Goal: Information Seeking & Learning: Learn about a topic

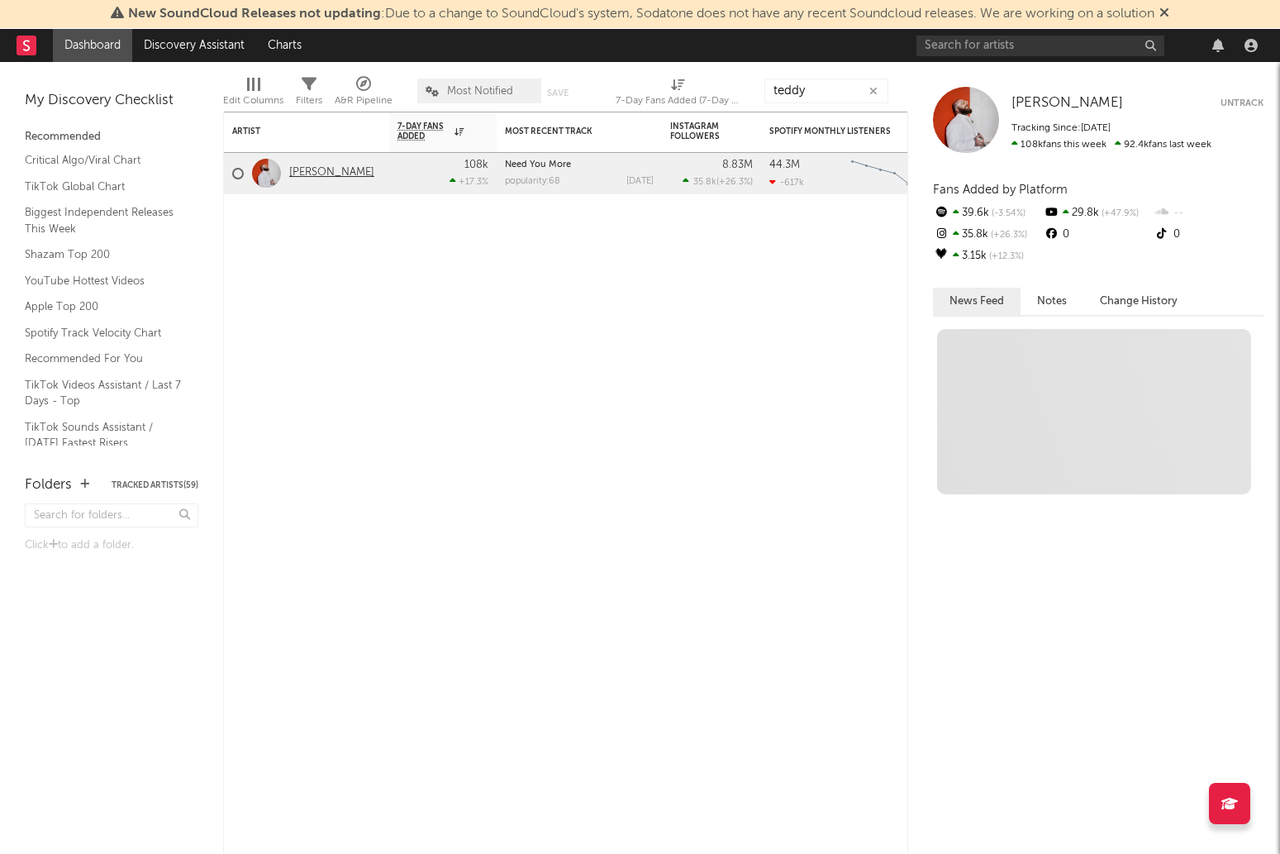
type input "teddy"
click at [334, 179] on link "[PERSON_NAME]" at bounding box center [331, 173] width 85 height 14
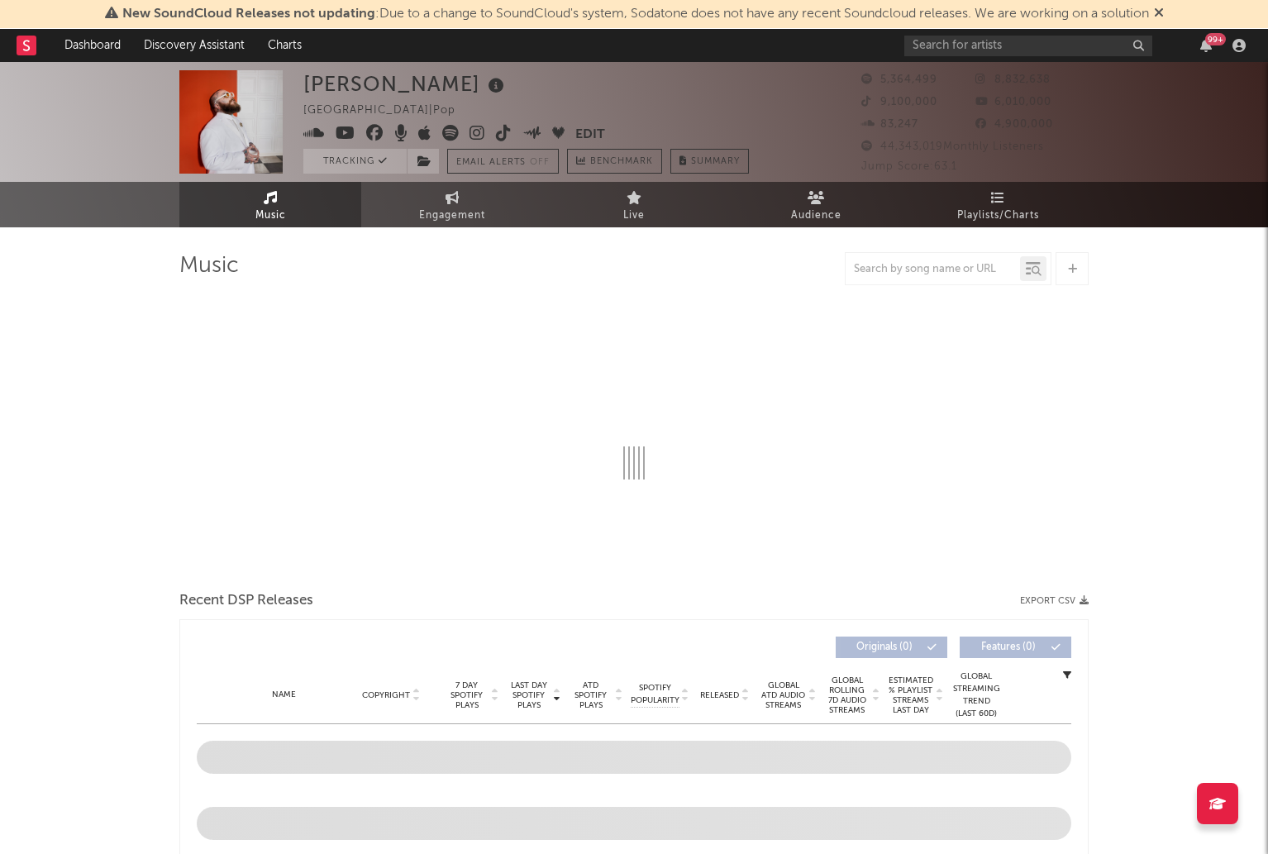
click at [884, 276] on div at bounding box center [932, 269] width 174 height 21
click at [891, 269] on input "text" at bounding box center [932, 269] width 174 height 13
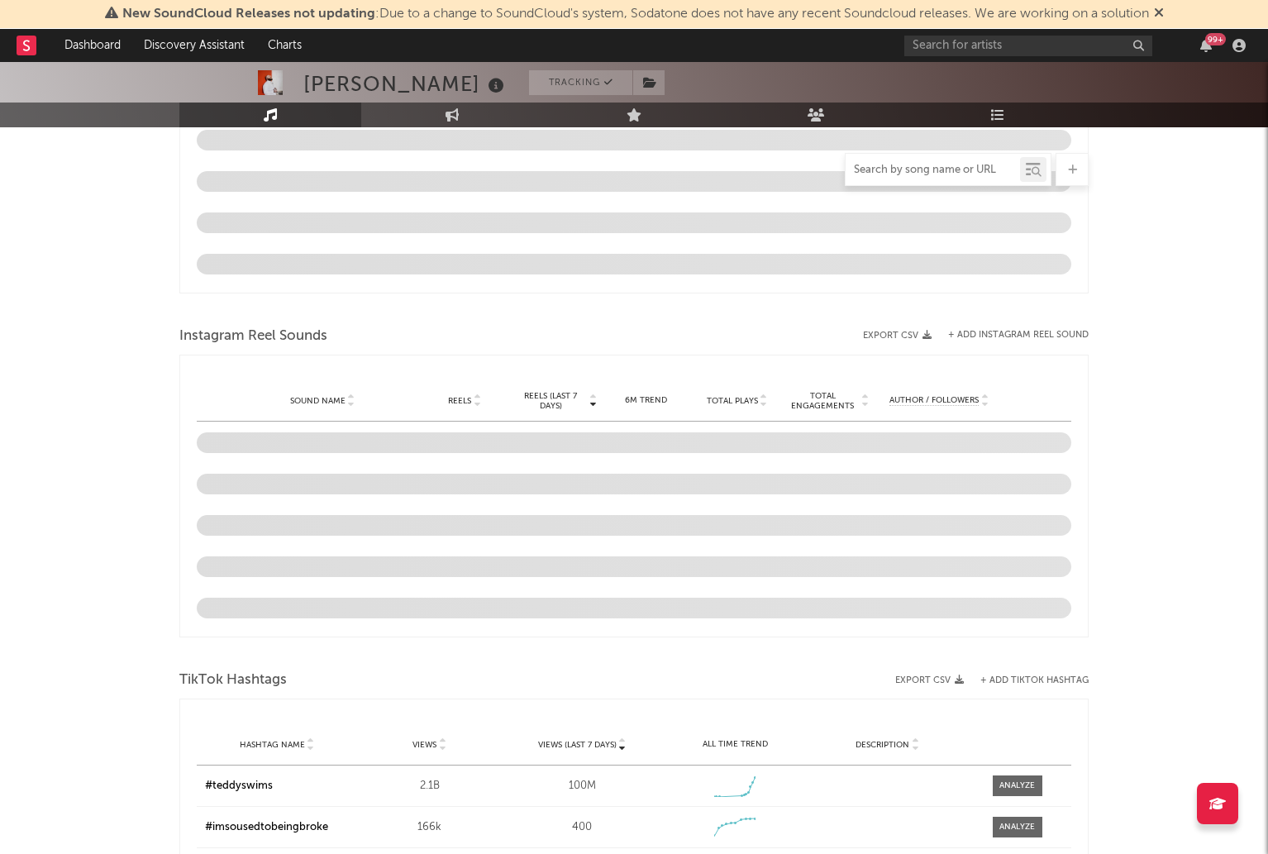
select select "6m"
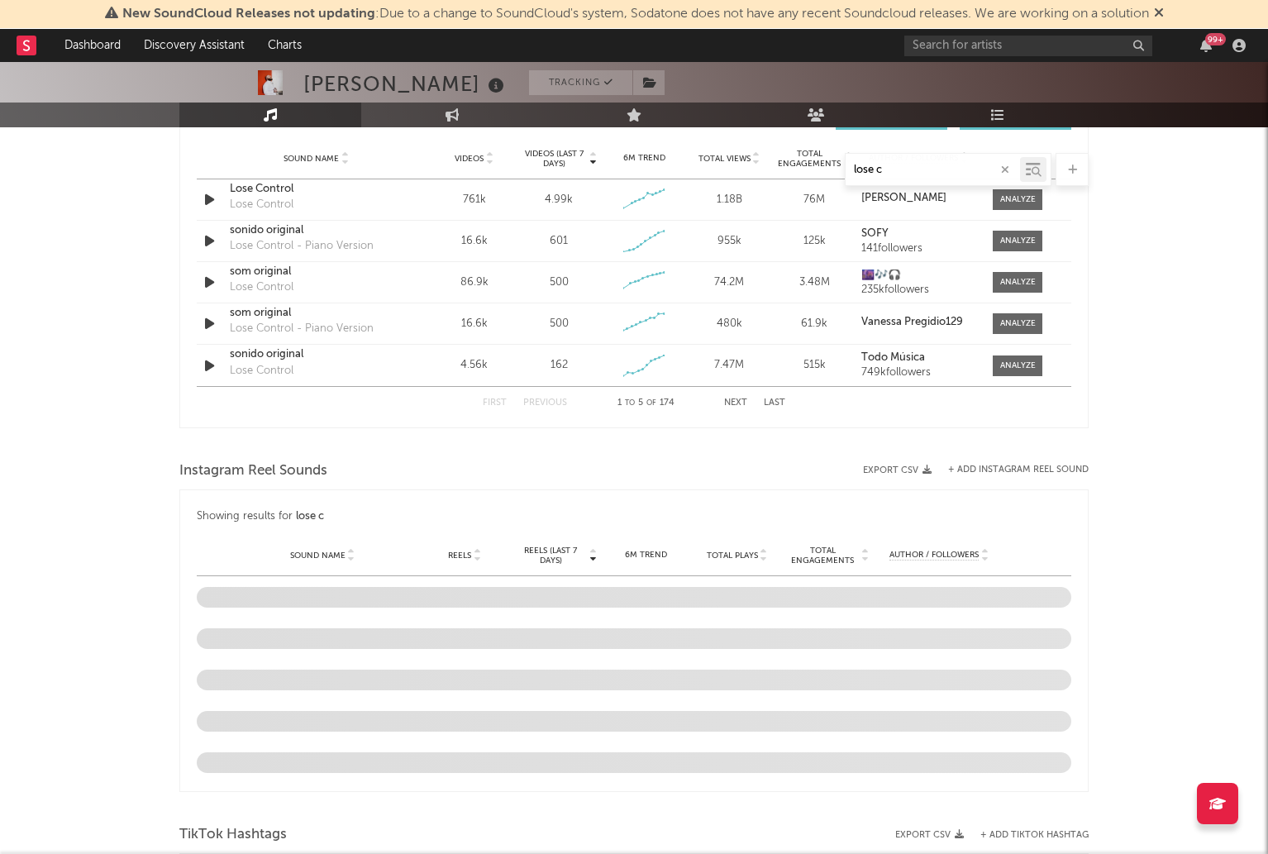
scroll to position [934, 0]
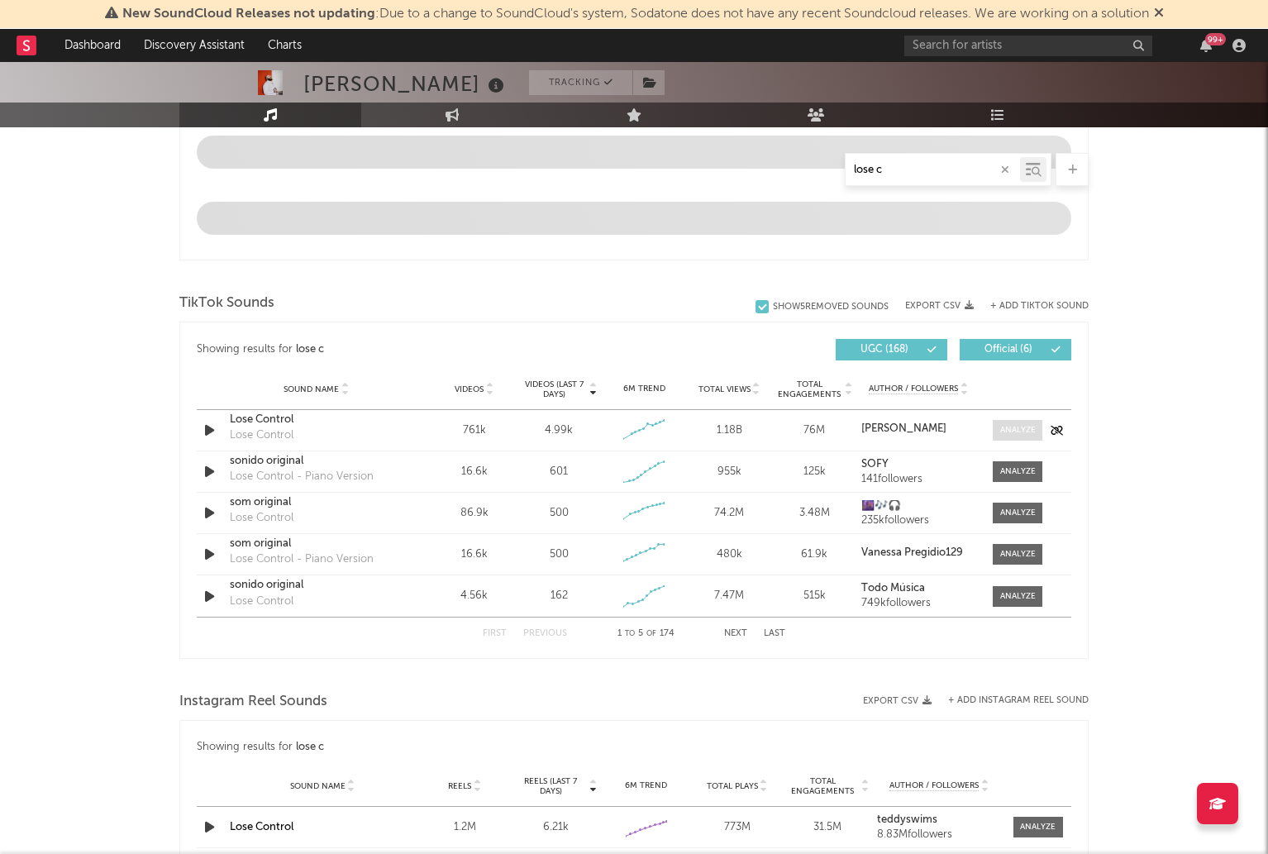
type input "lose c"
click at [1008, 421] on span at bounding box center [1018, 430] width 50 height 21
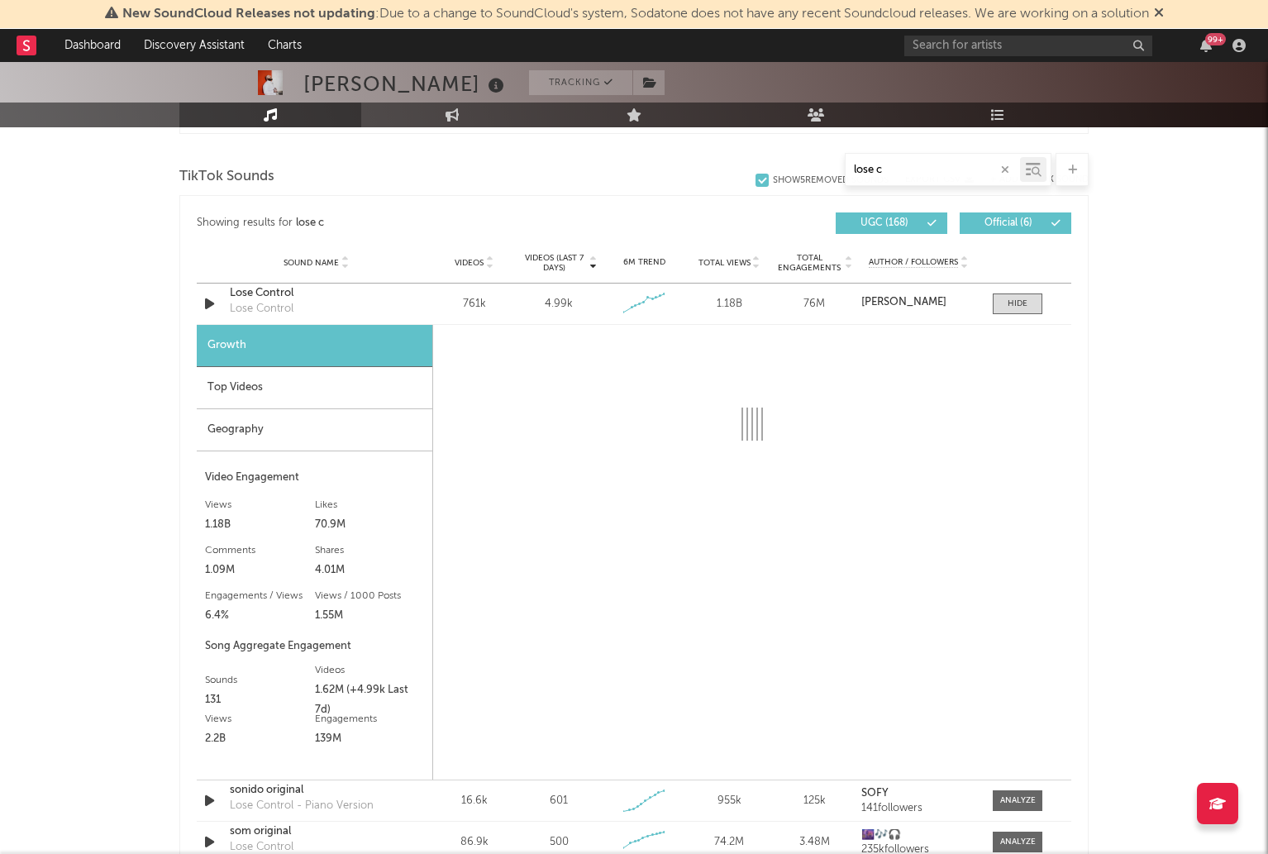
scroll to position [1059, 0]
select select "6m"
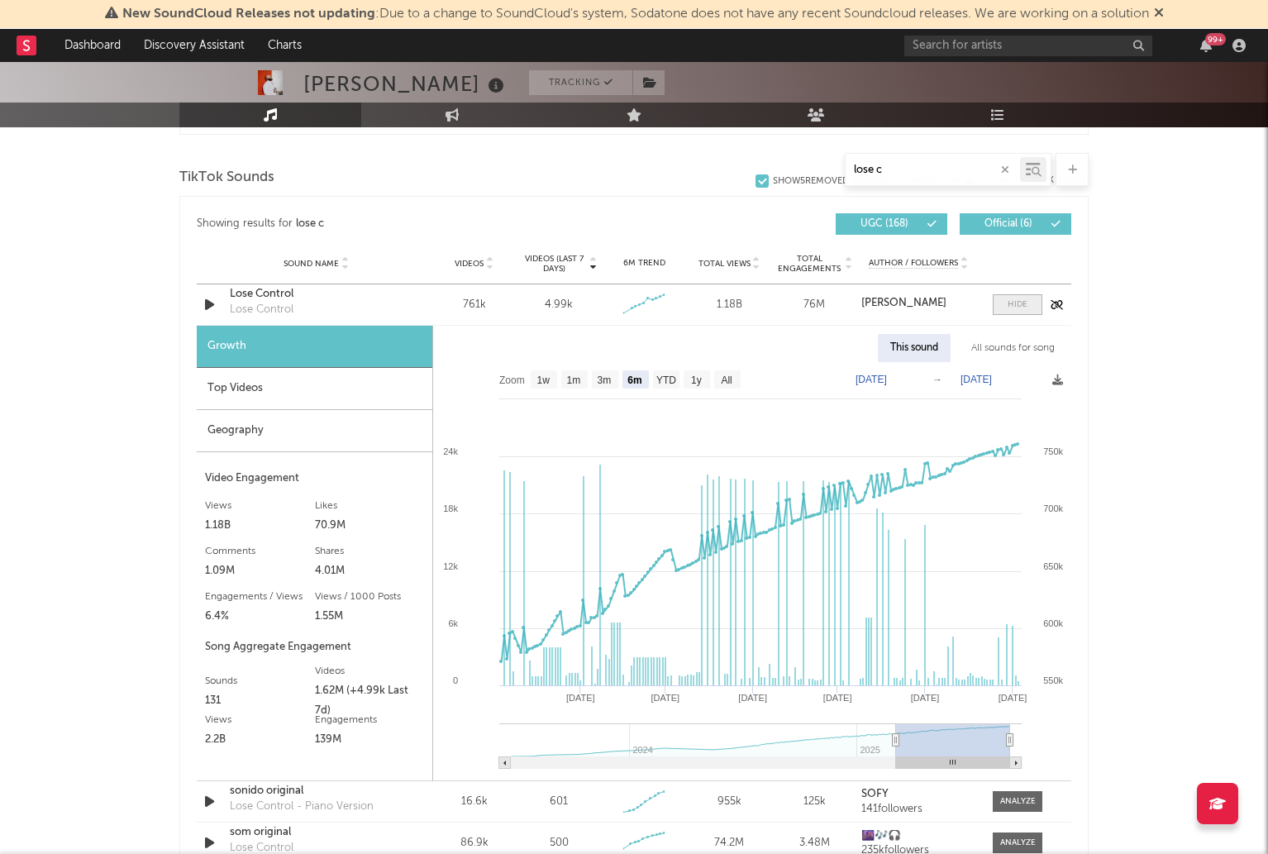
click at [1021, 306] on div at bounding box center [1017, 304] width 20 height 12
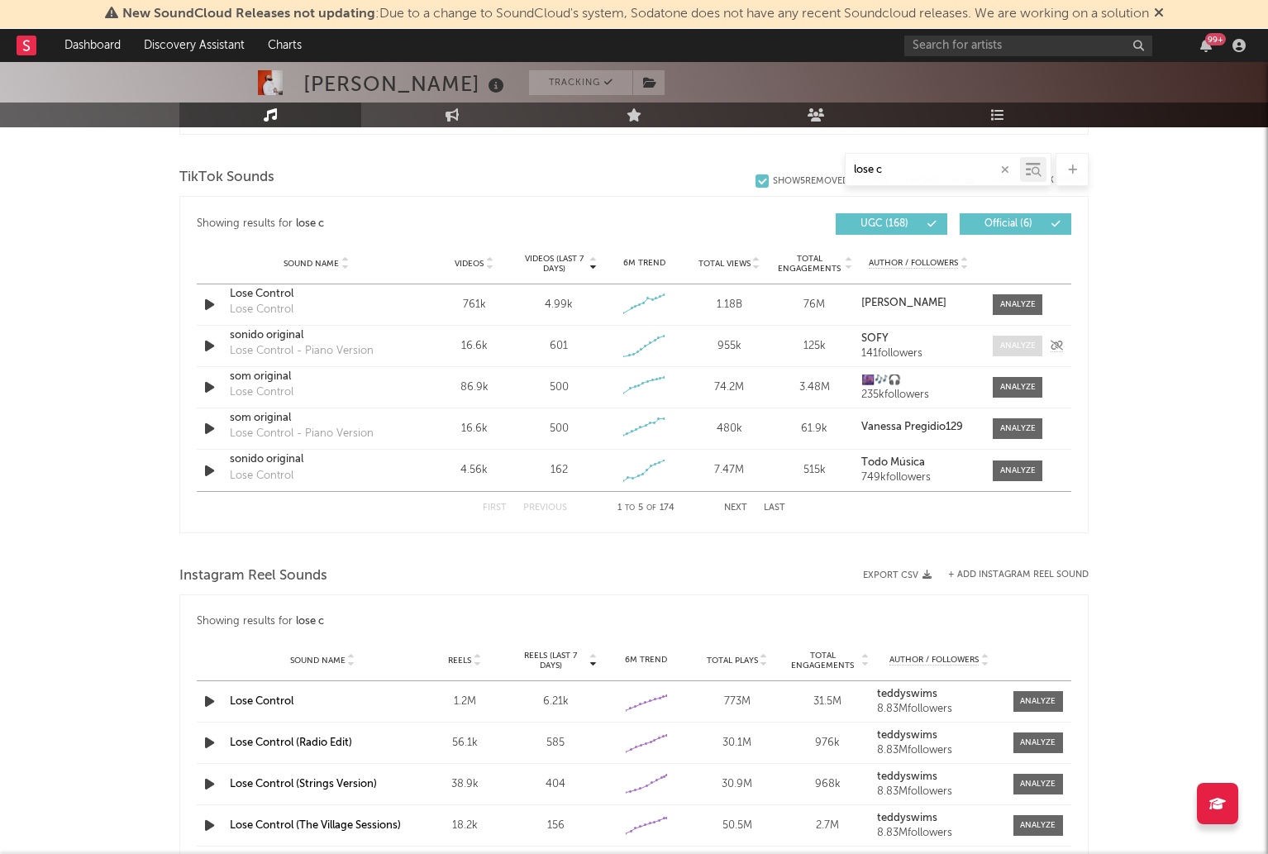
click at [1016, 343] on div at bounding box center [1018, 346] width 36 height 12
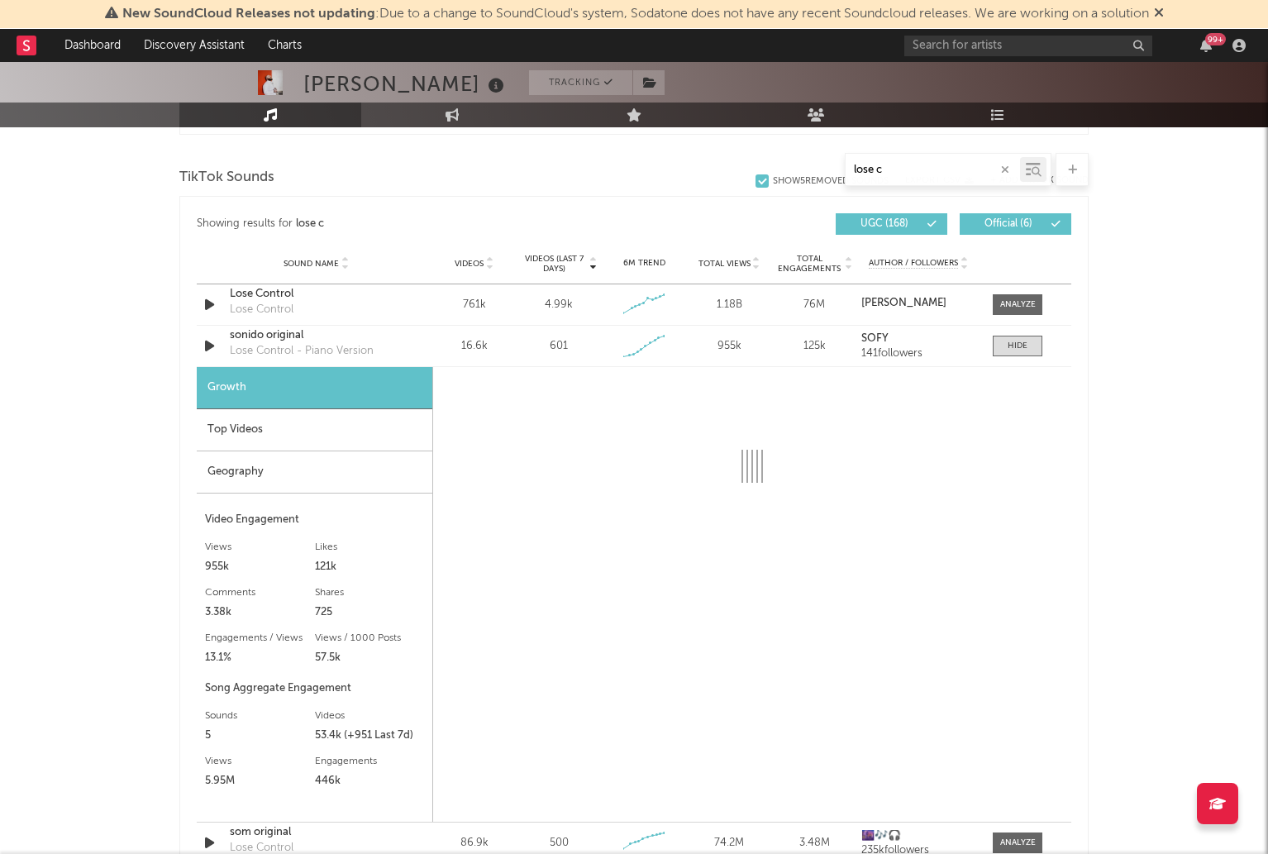
select select "1w"
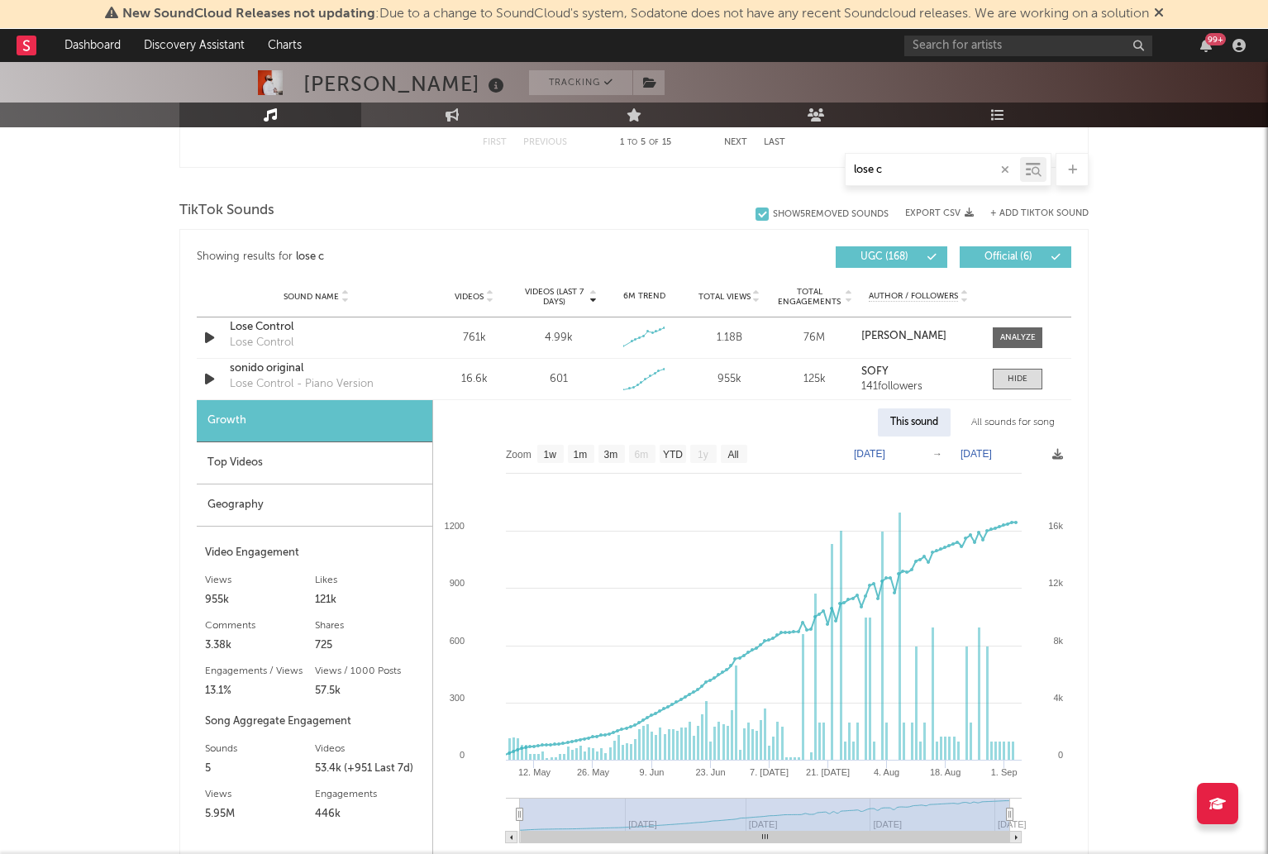
click at [895, 171] on input "lose c" at bounding box center [932, 170] width 174 height 13
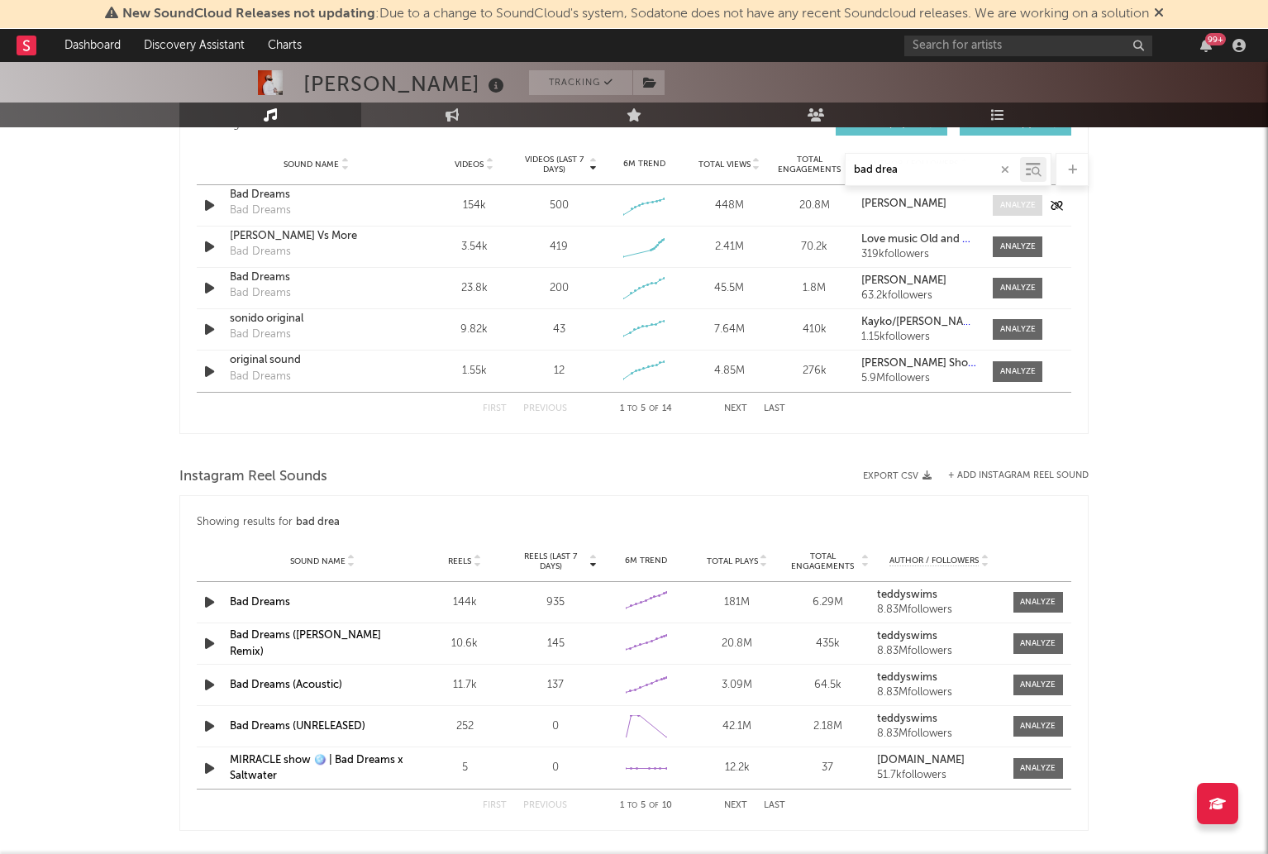
type input "bad drea"
click at [1017, 206] on div at bounding box center [1018, 205] width 36 height 12
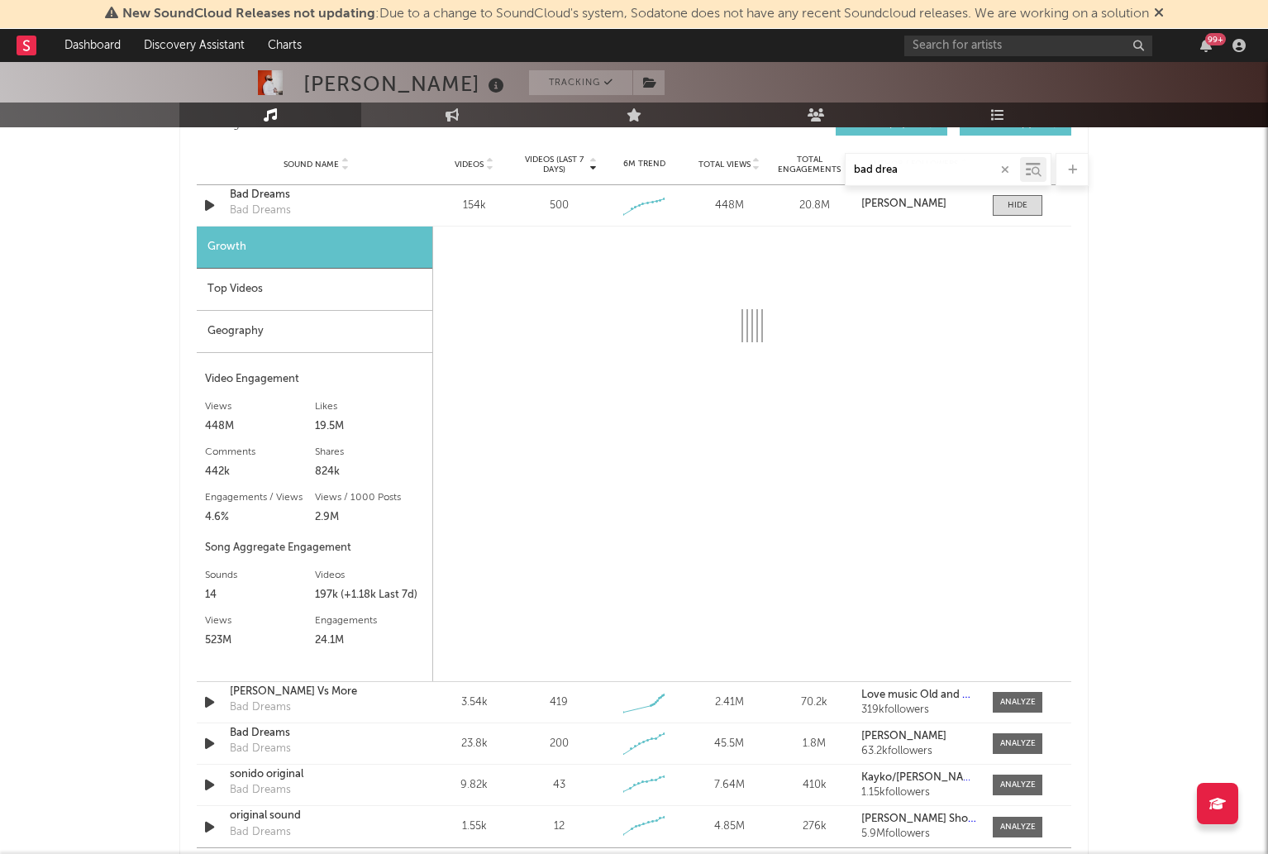
select select "6m"
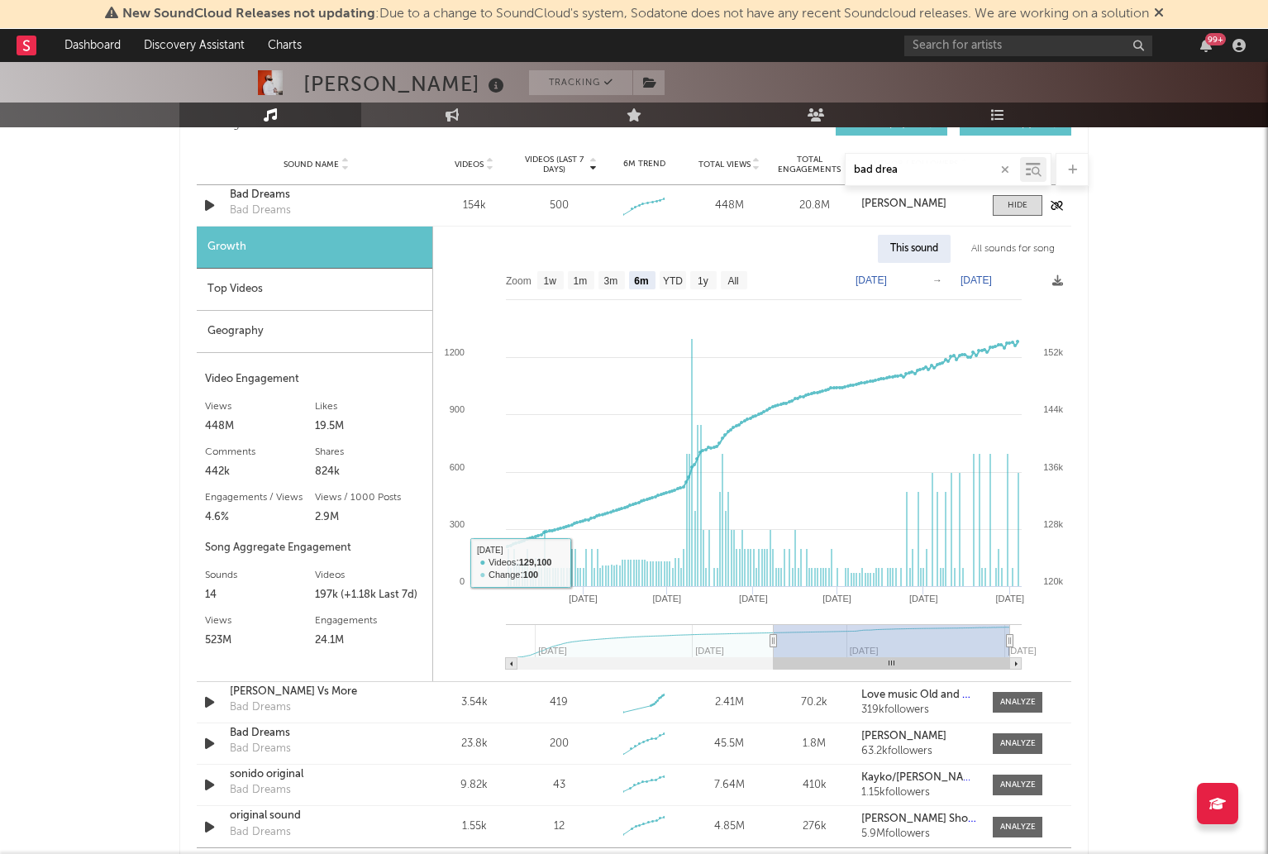
click at [279, 193] on div "Bad Dreams" at bounding box center [316, 195] width 173 height 17
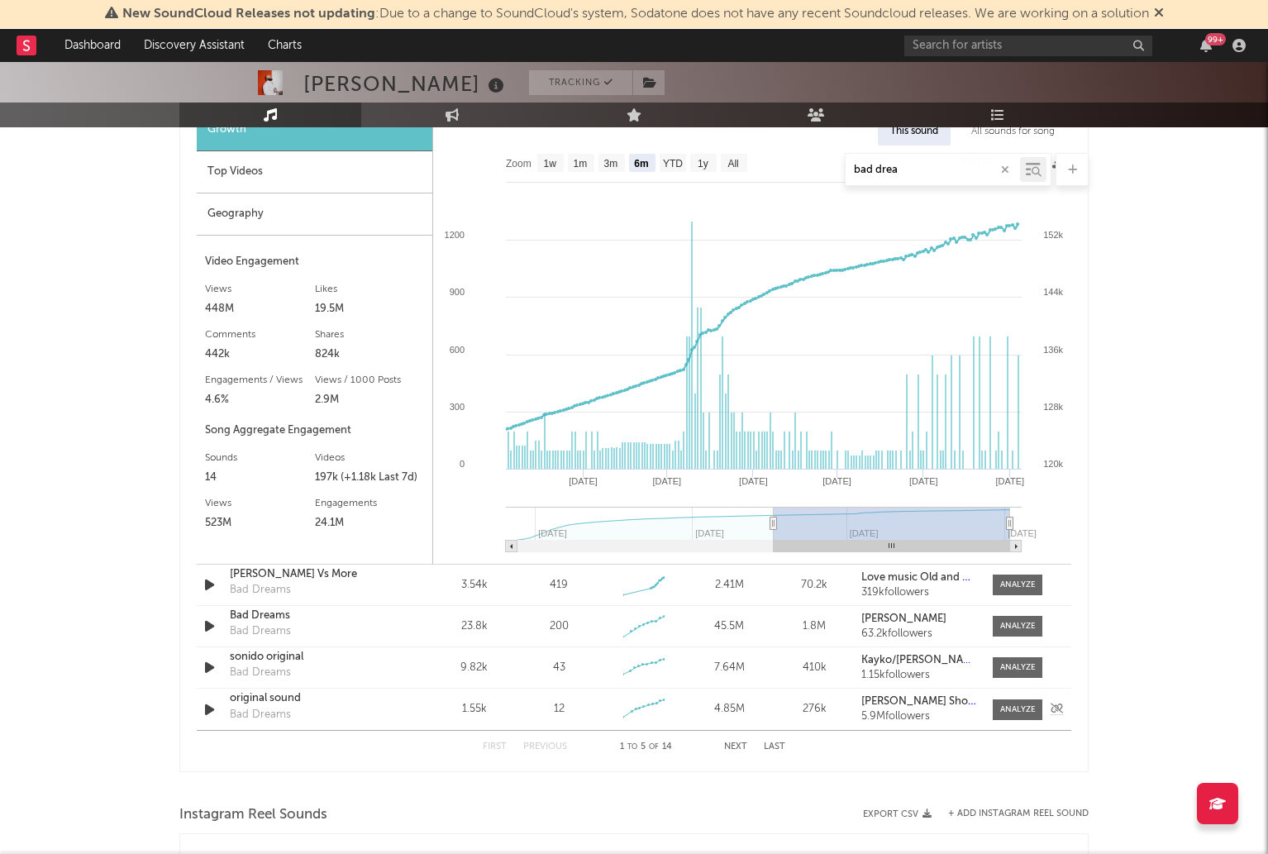
scroll to position [1083, 0]
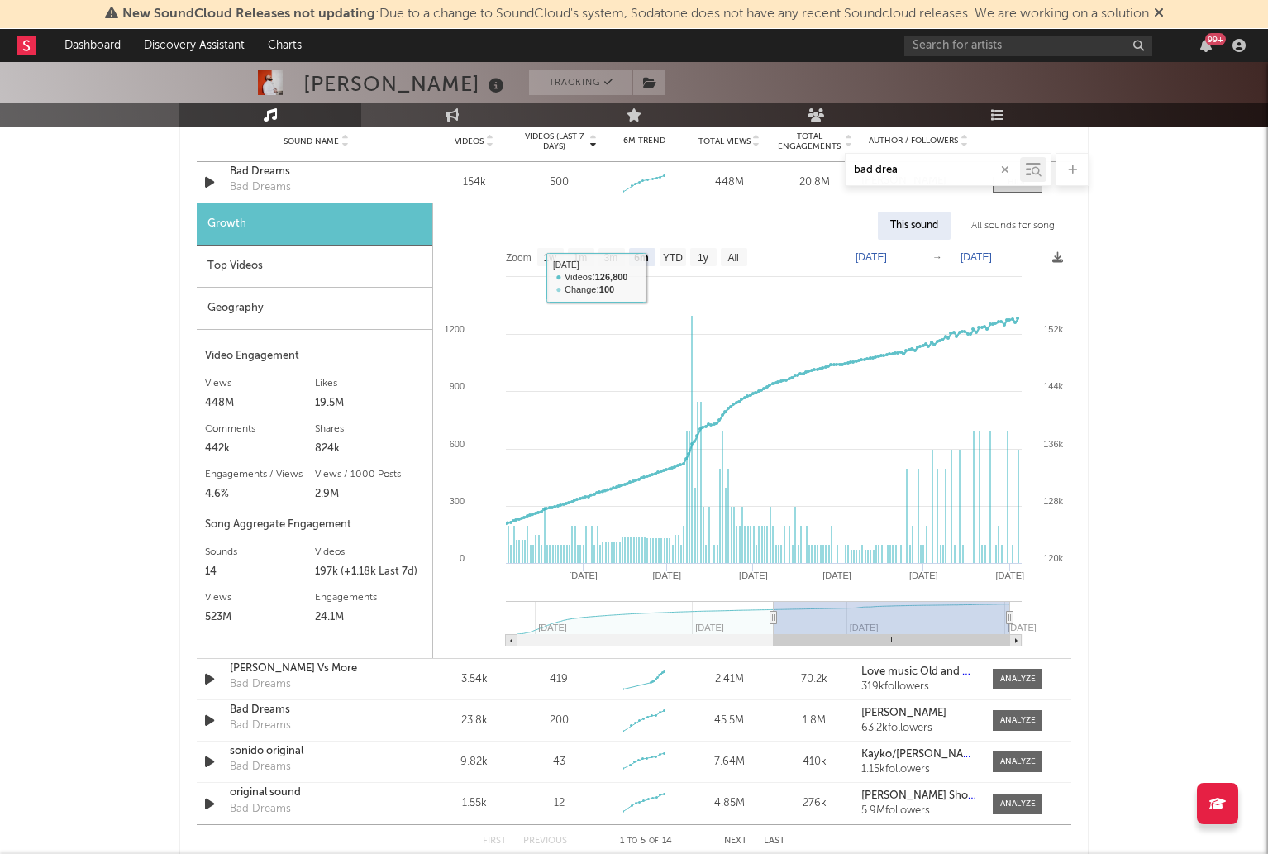
click at [479, 139] on span "Videos" at bounding box center [469, 141] width 29 height 10
click at [279, 666] on div "Bad Dreams" at bounding box center [316, 668] width 173 height 17
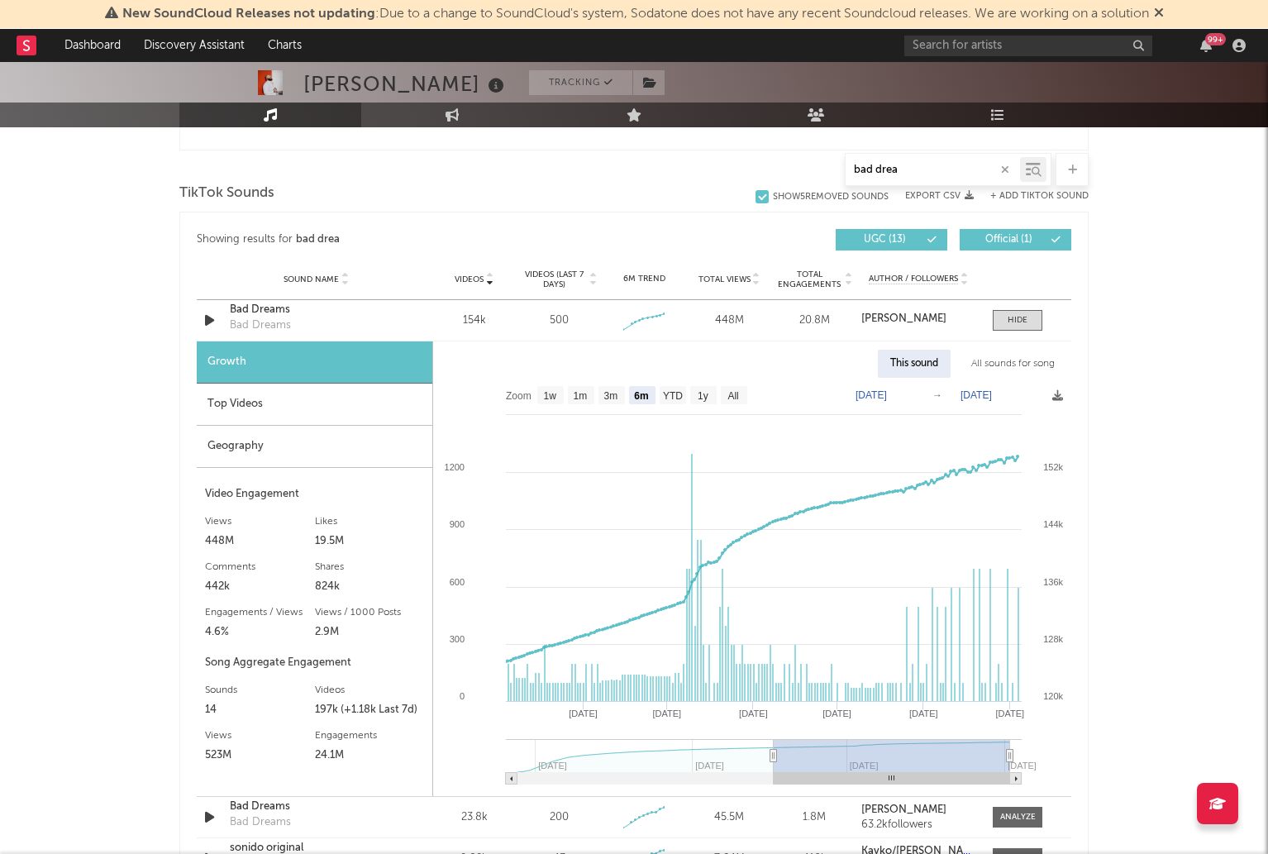
click at [913, 169] on input "bad drea" at bounding box center [932, 170] width 174 height 13
click at [913, 168] on input "bad drea" at bounding box center [932, 170] width 174 height 13
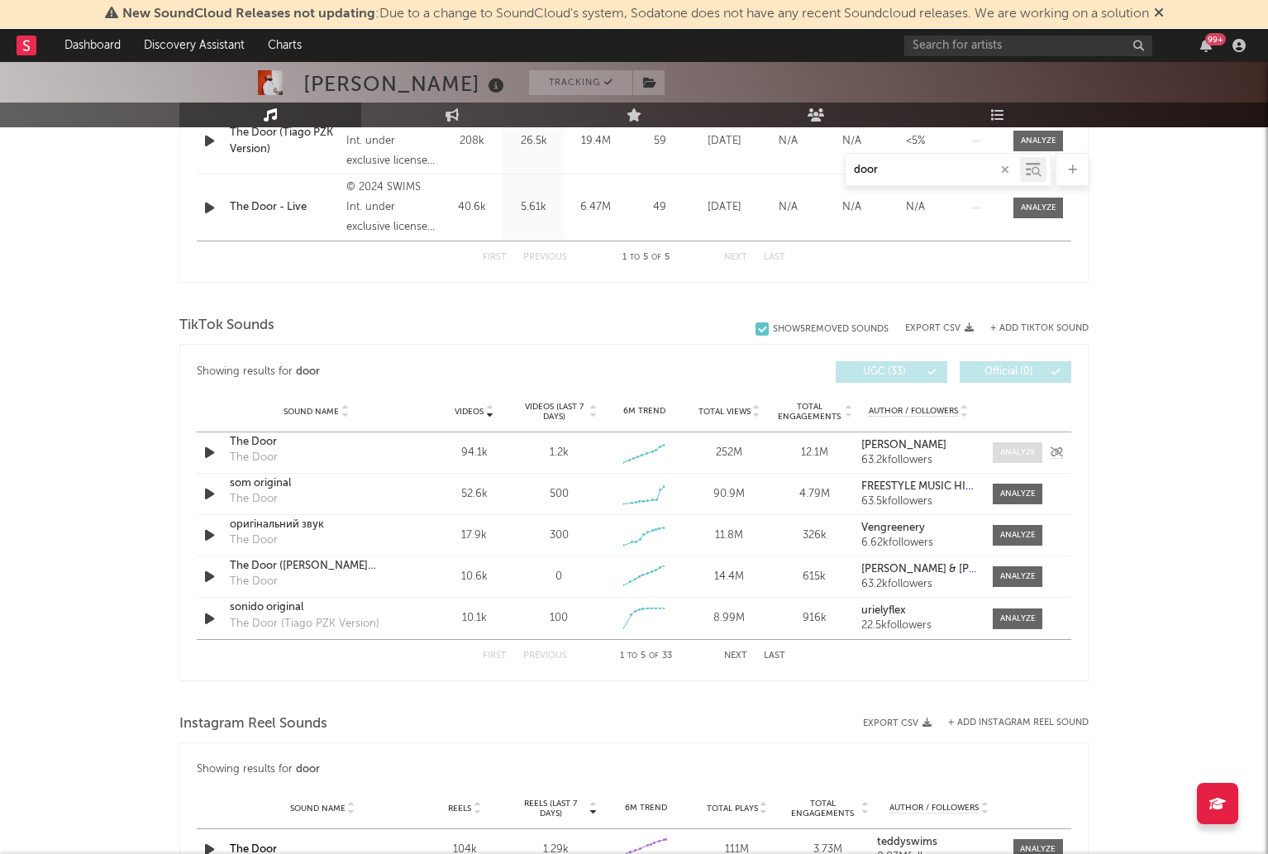
type input "door"
click at [1000, 453] on div at bounding box center [1018, 452] width 36 height 12
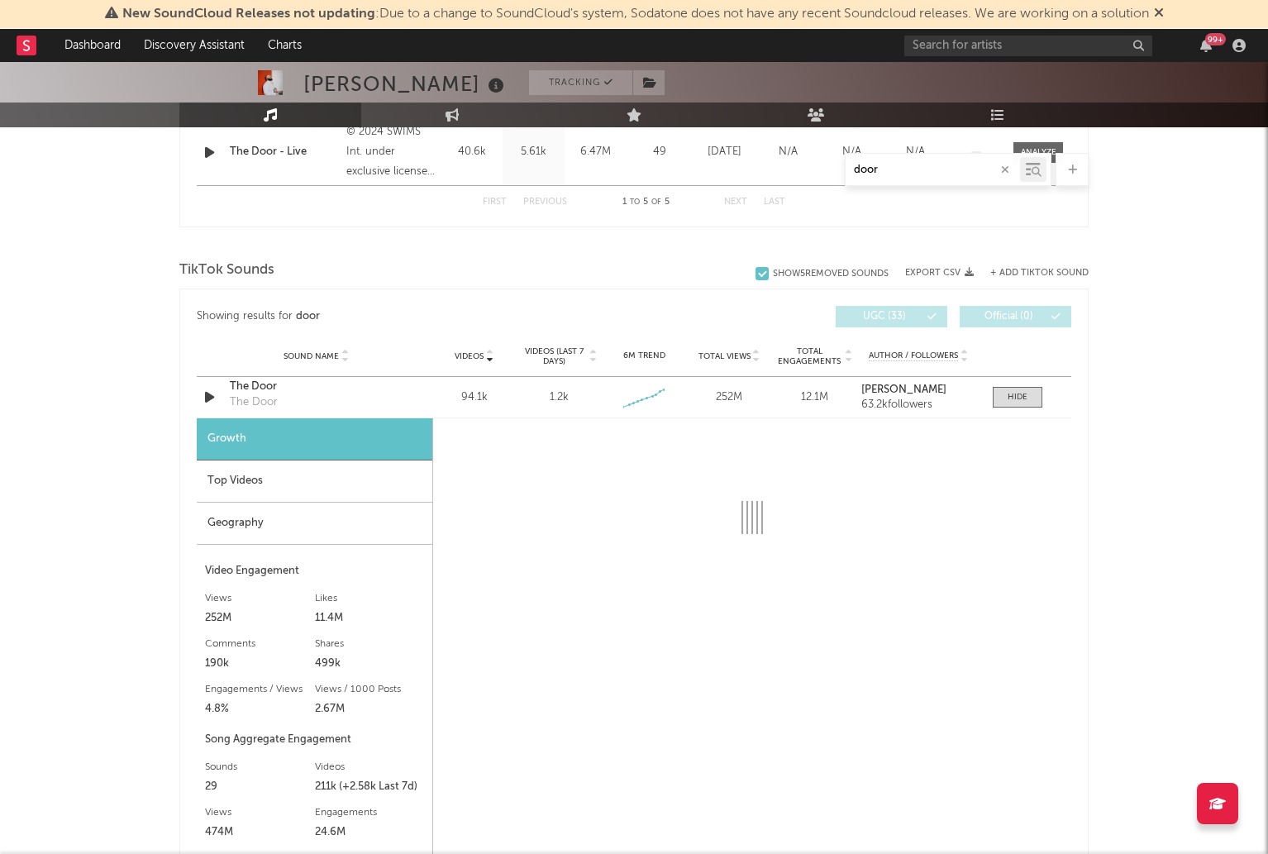
scroll to position [1107, 0]
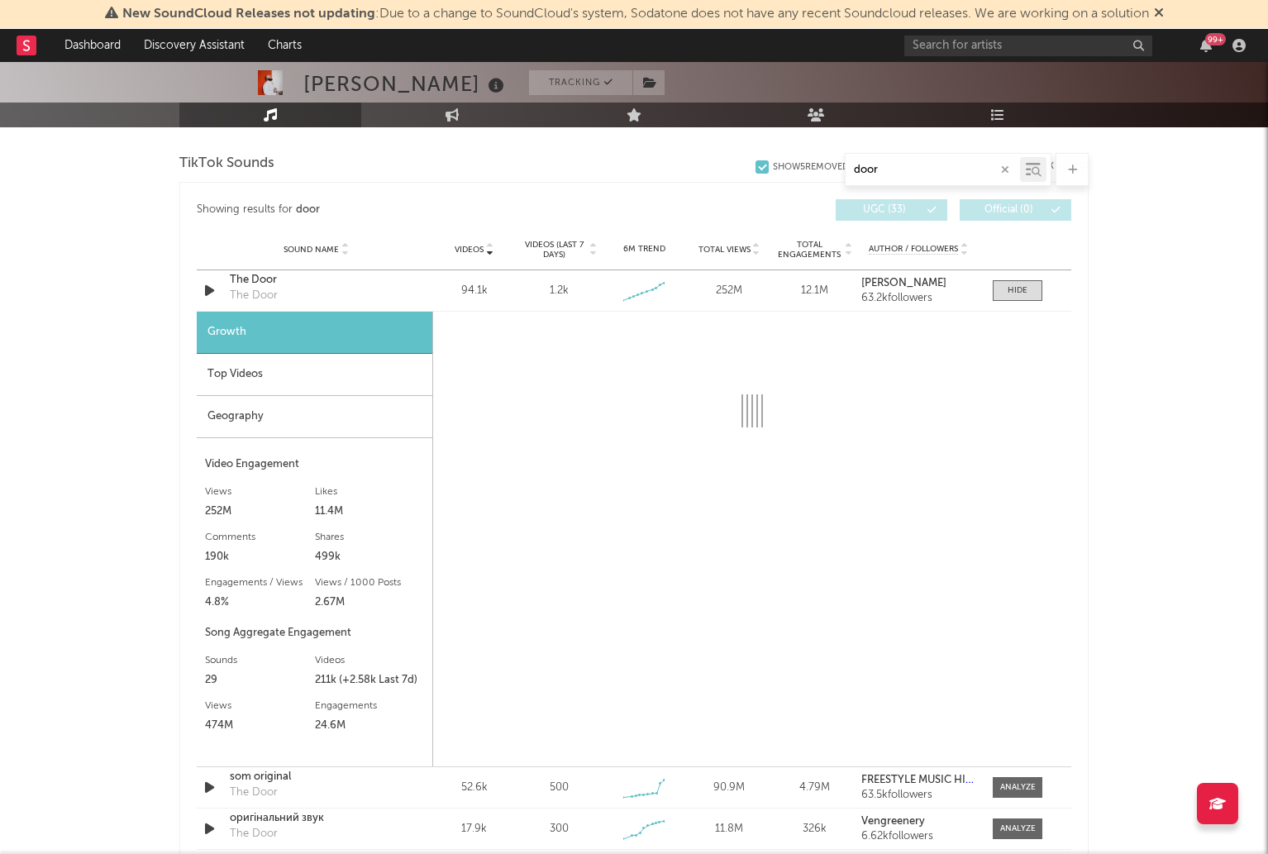
select select "6m"
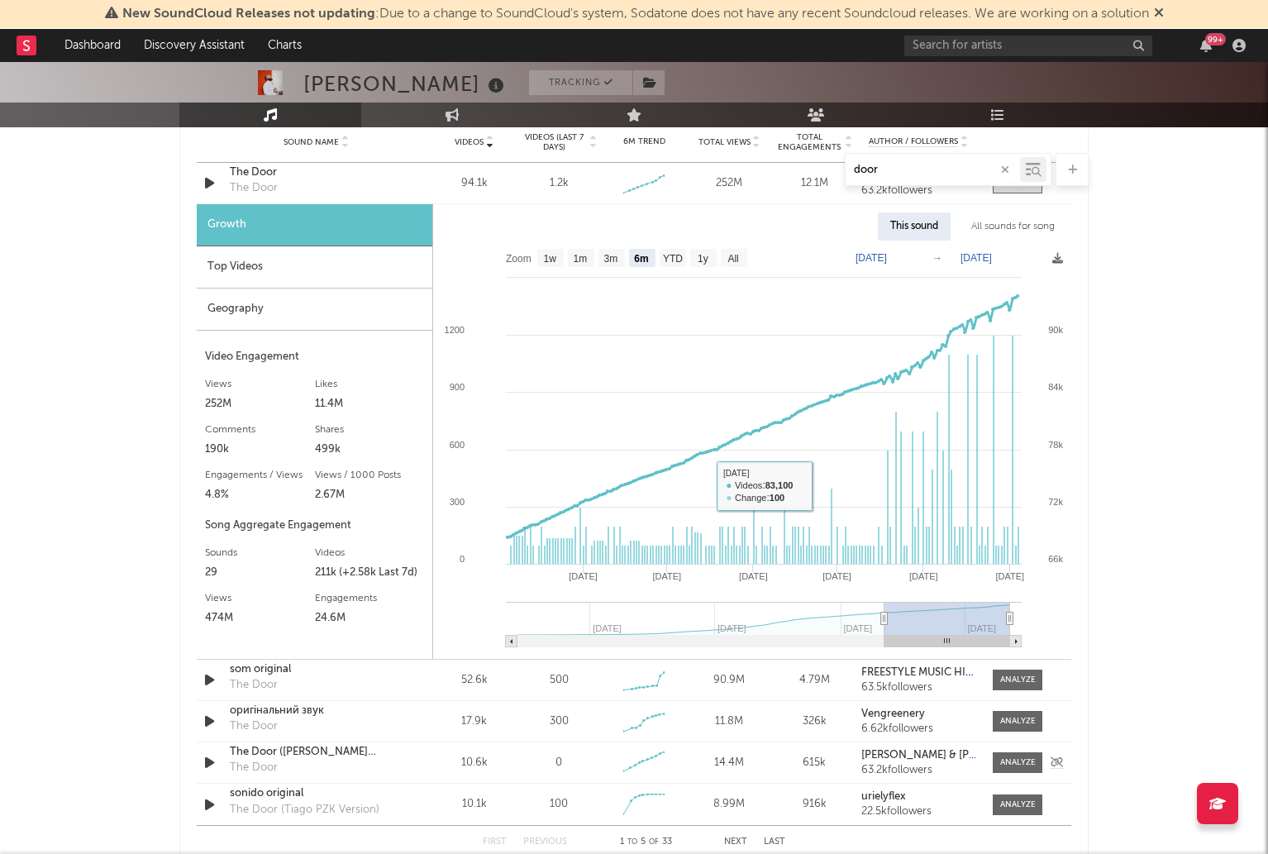
scroll to position [1399, 0]
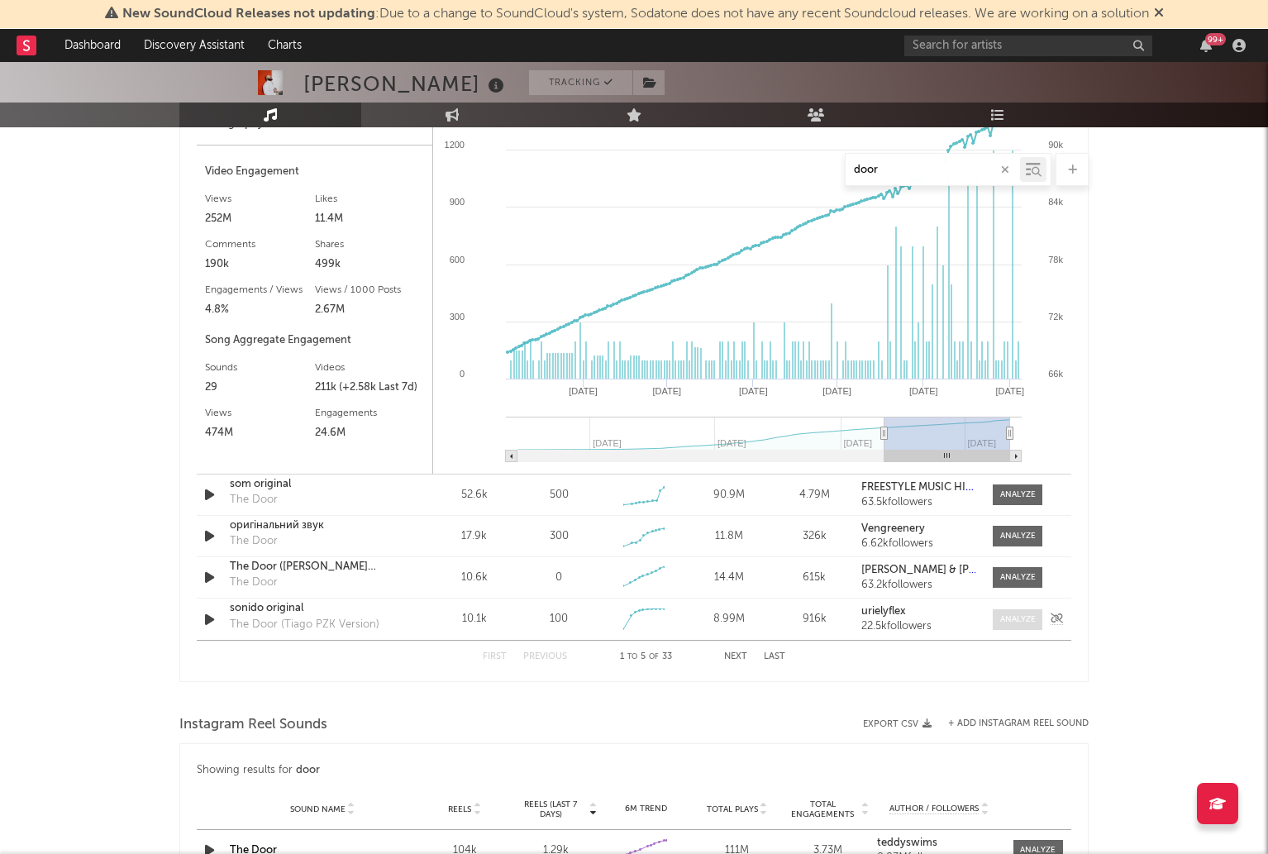
click at [1021, 619] on div at bounding box center [1018, 619] width 36 height 12
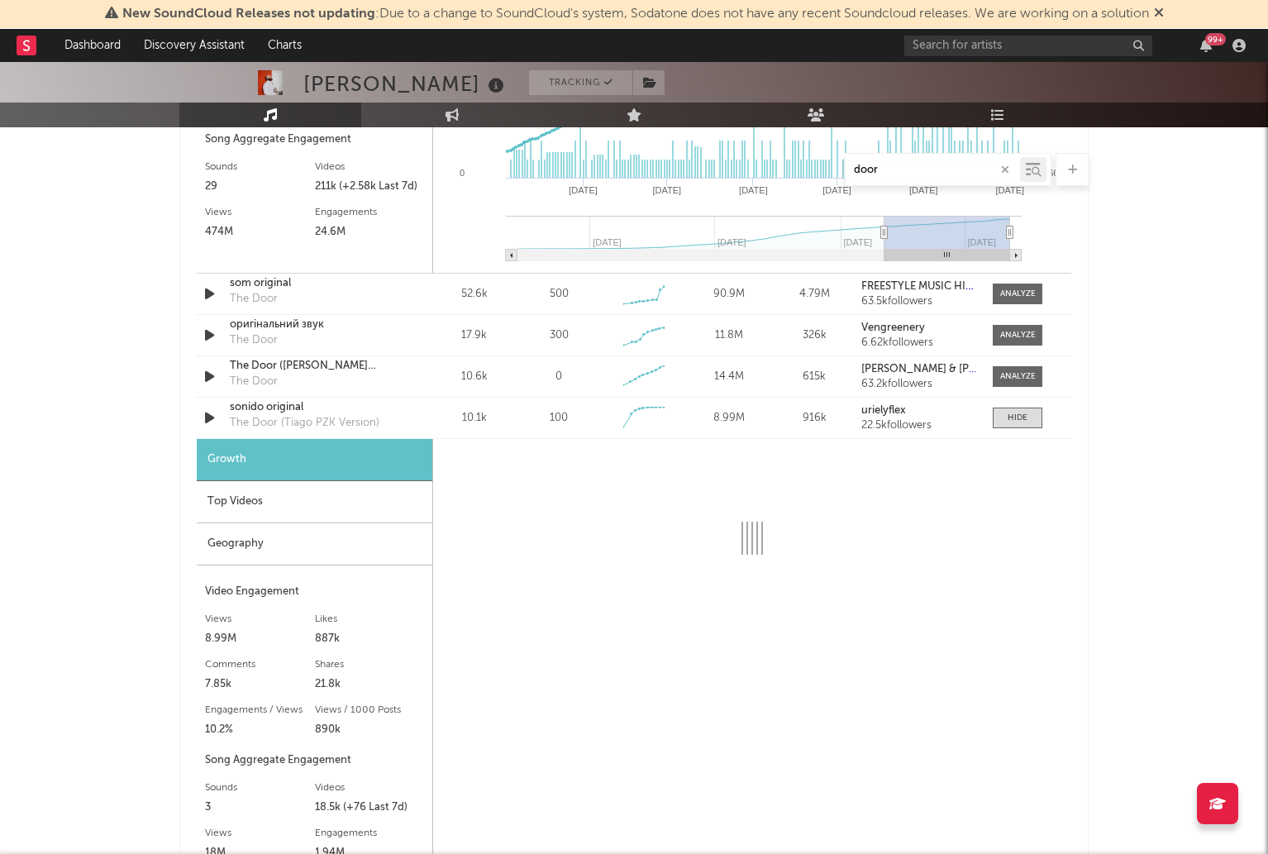
select select "6m"
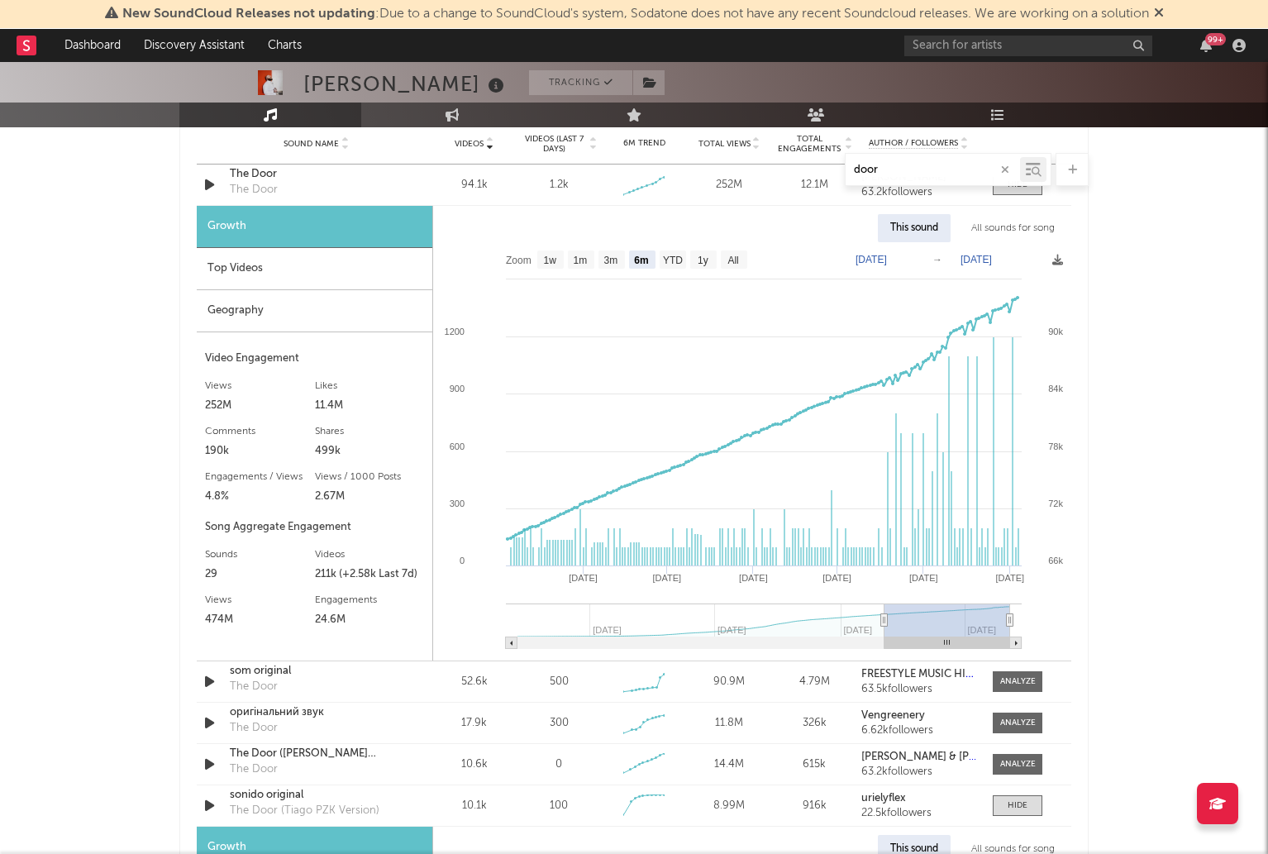
scroll to position [1213, 0]
click at [208, 678] on icon "button" at bounding box center [209, 680] width 17 height 21
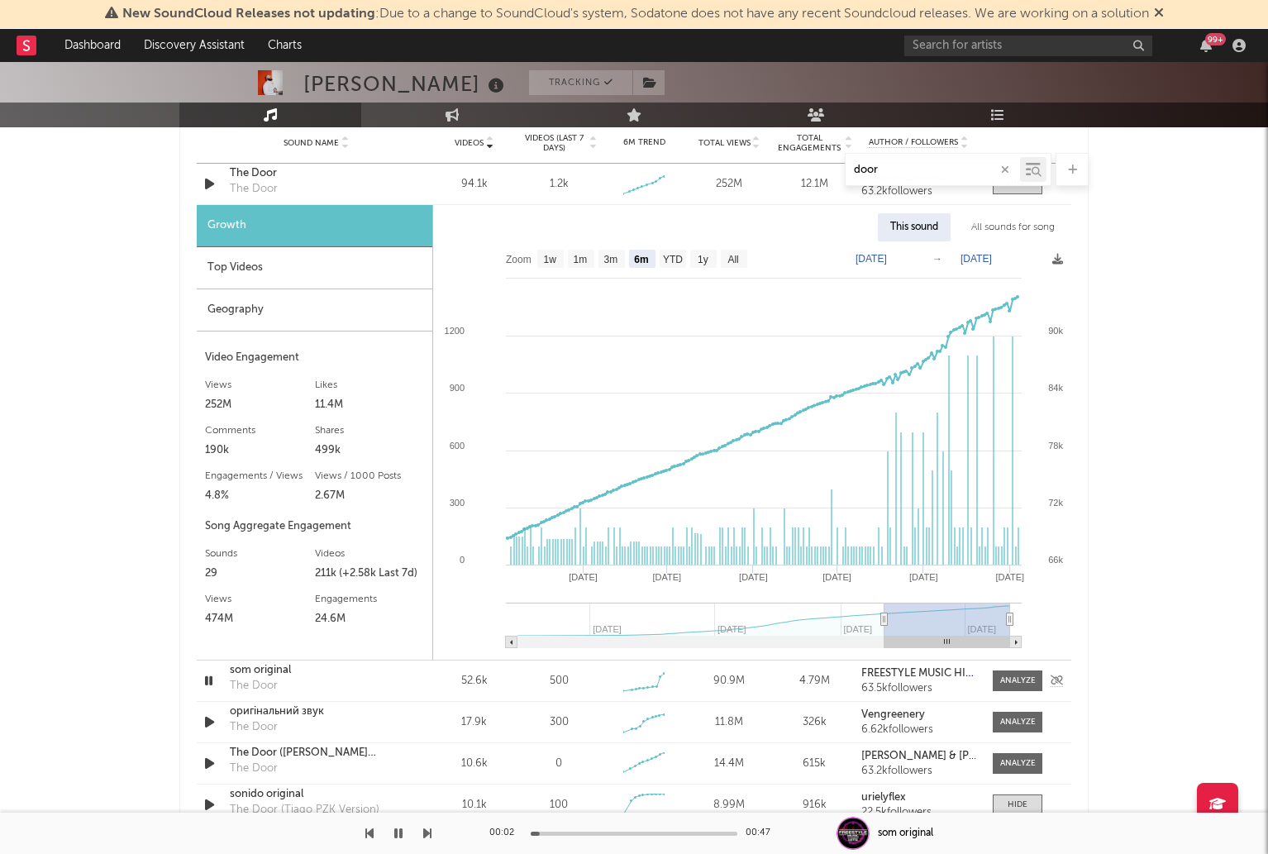
click at [208, 677] on icon "button" at bounding box center [209, 680] width 16 height 21
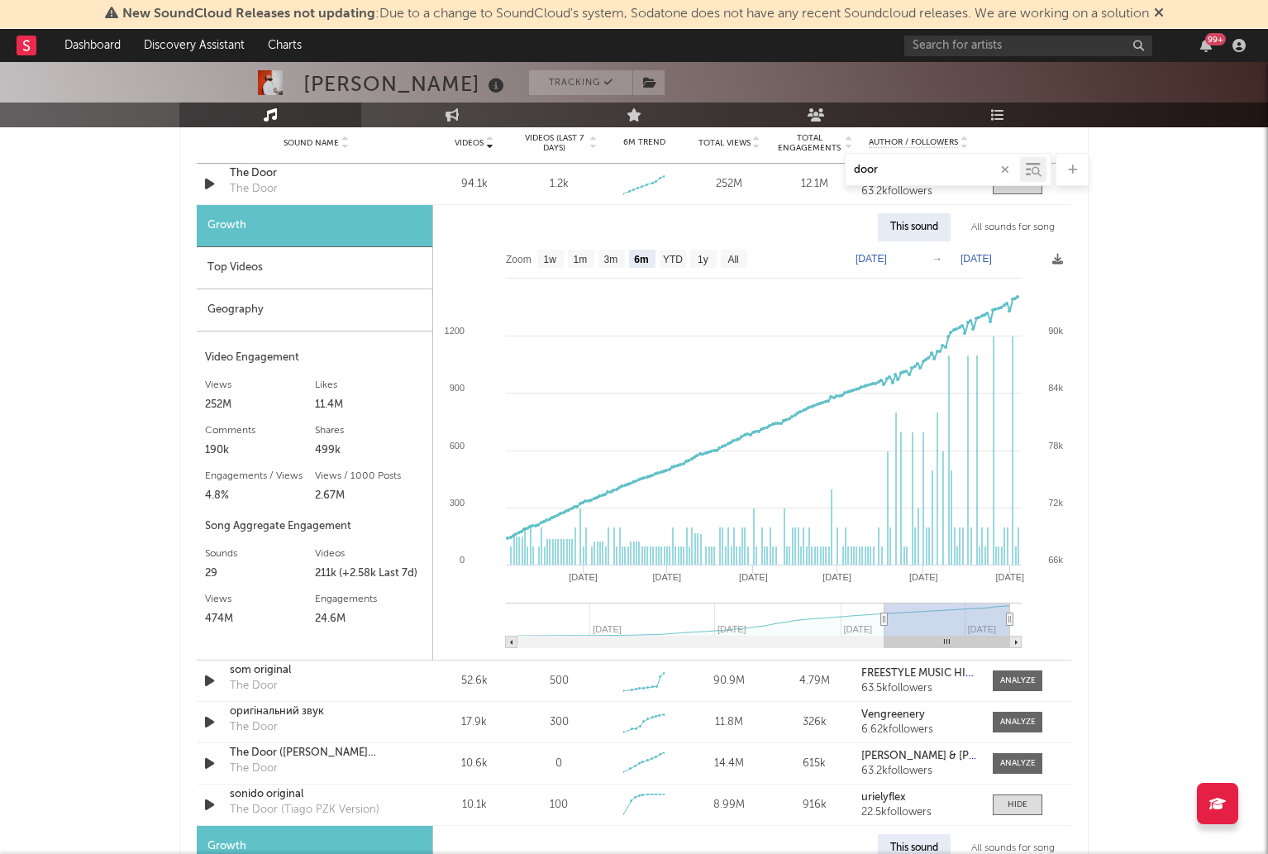
click at [912, 169] on input "door" at bounding box center [932, 170] width 174 height 13
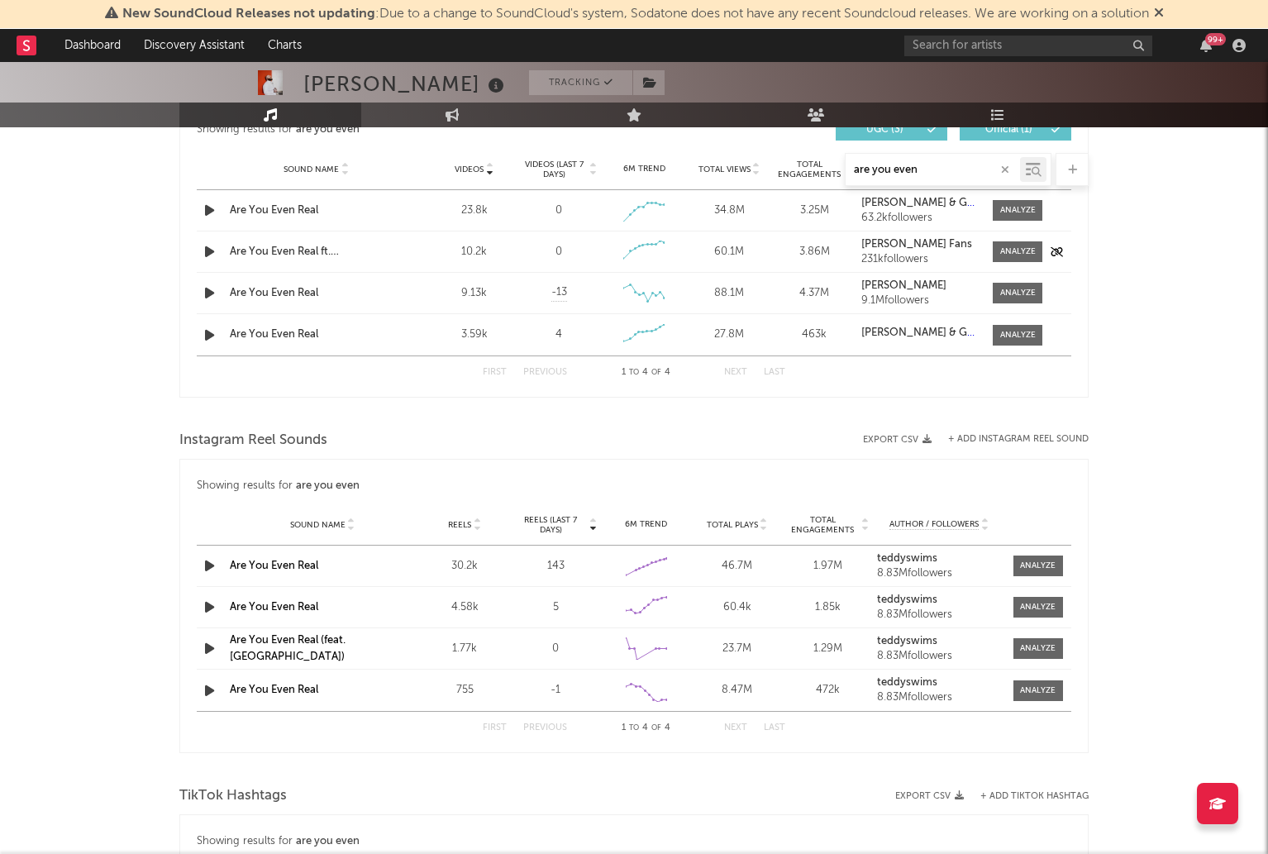
scroll to position [901, 0]
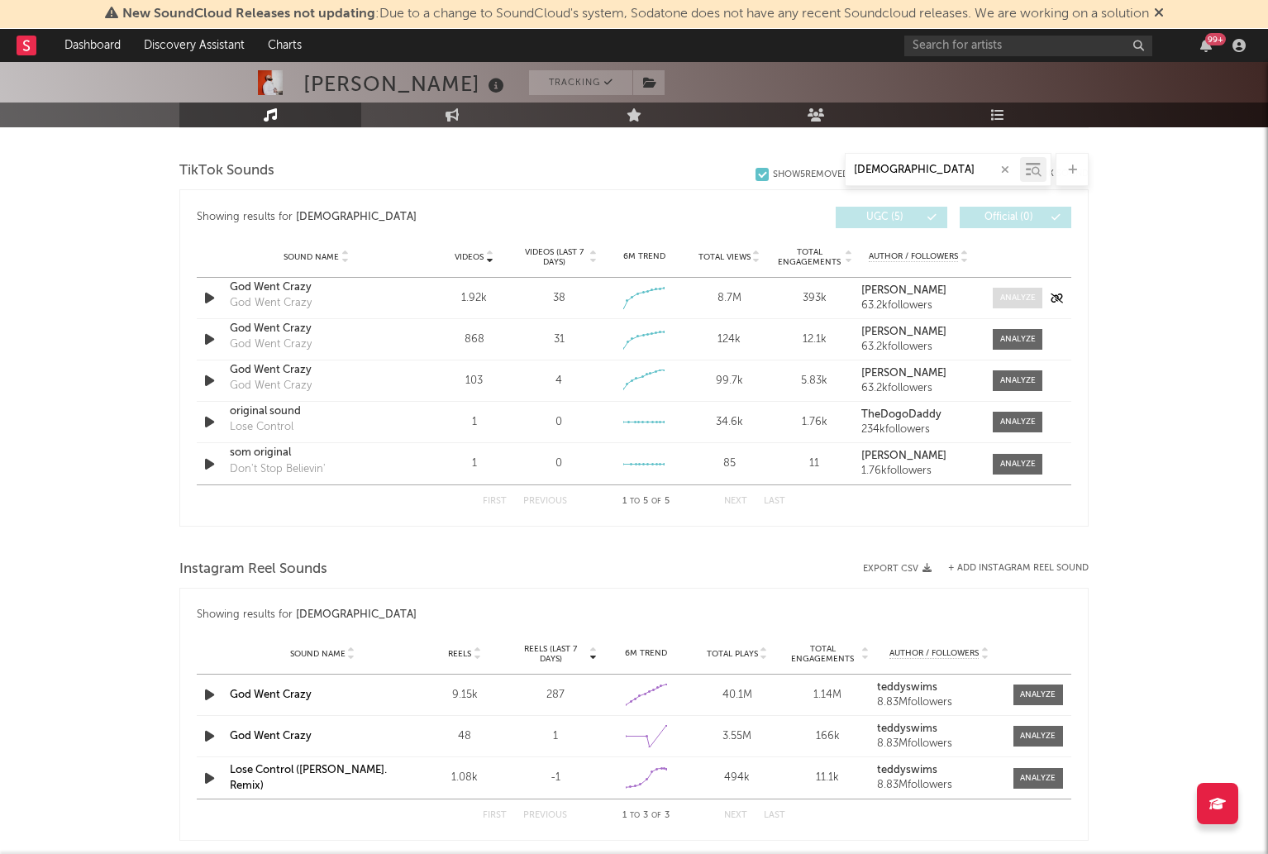
type input "[DEMOGRAPHIC_DATA]"
click at [1000, 303] on div at bounding box center [1018, 298] width 36 height 12
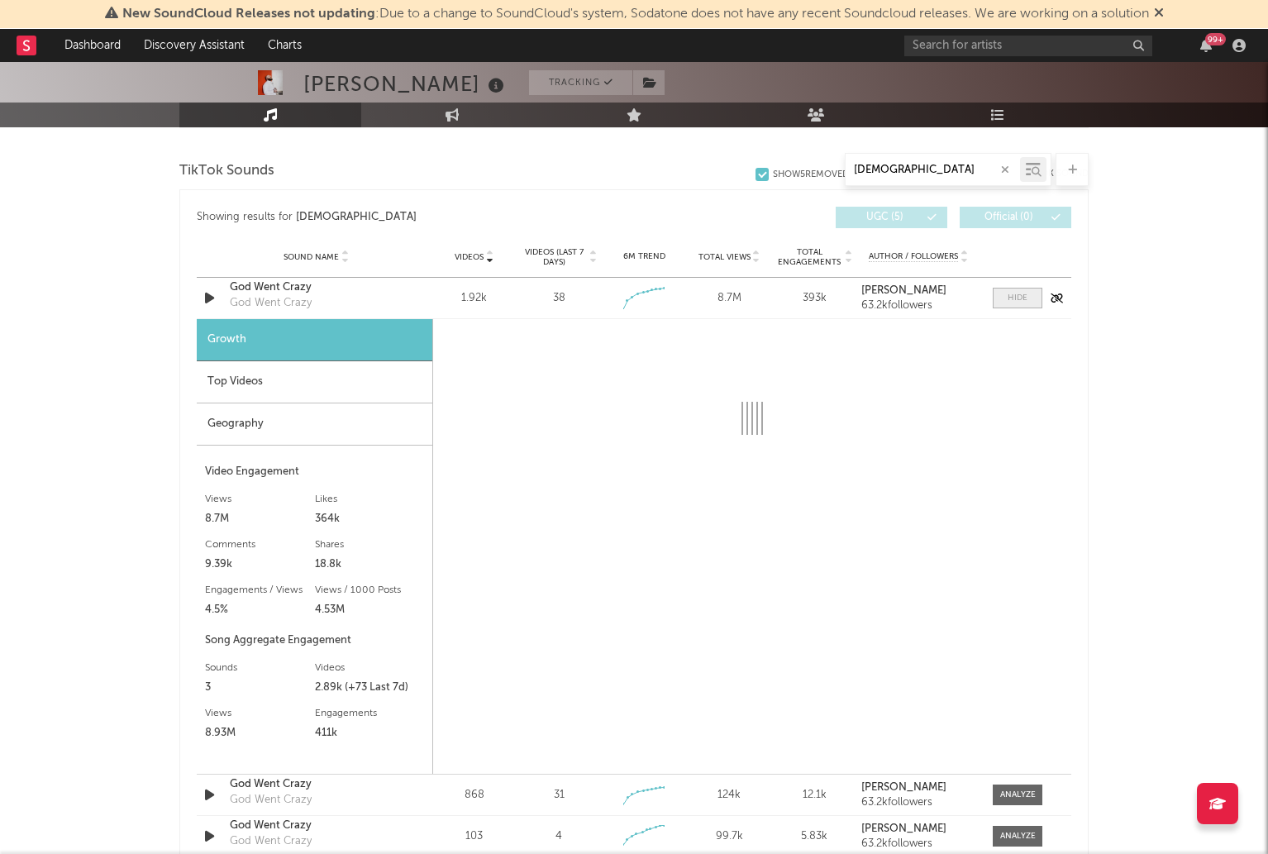
select select "1w"
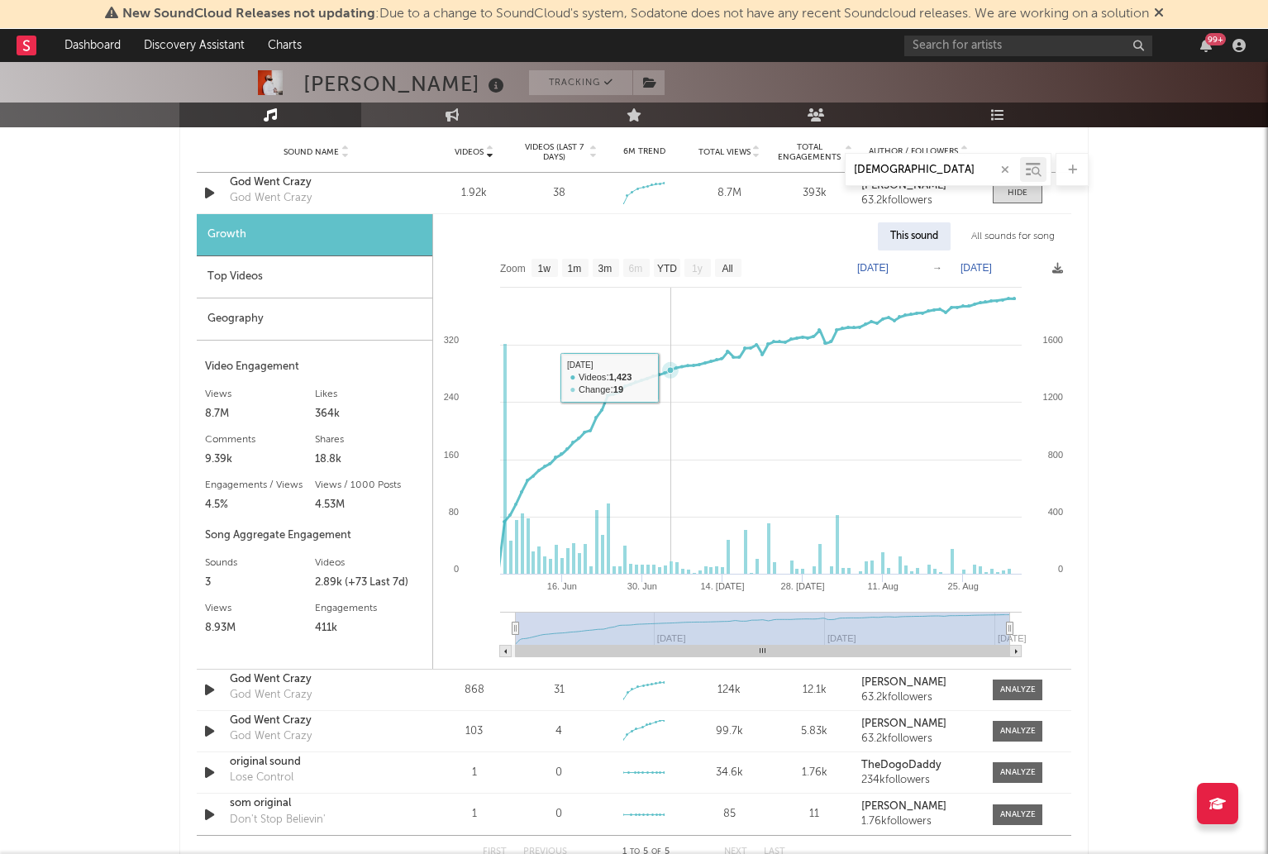
scroll to position [1007, 0]
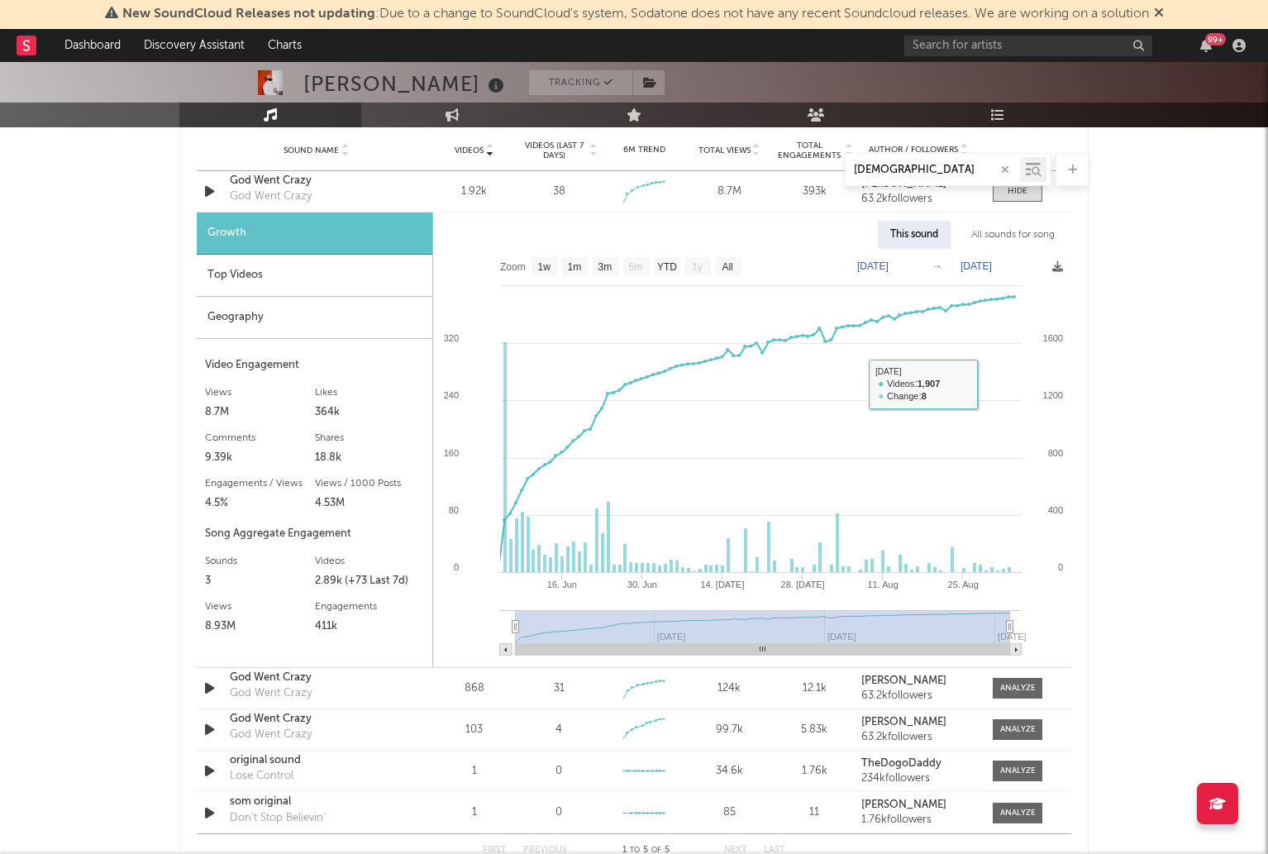
click at [1172, 363] on div "[PERSON_NAME] Tracking [GEOGRAPHIC_DATA] | Pop Edit Tracking Email Alerts Off B…" at bounding box center [634, 522] width 1268 height 2934
